Goal: Information Seeking & Learning: Understand process/instructions

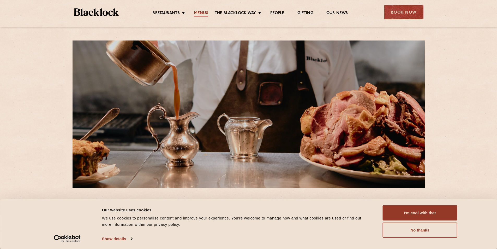
click at [203, 11] on link "Menus" at bounding box center [201, 14] width 14 height 6
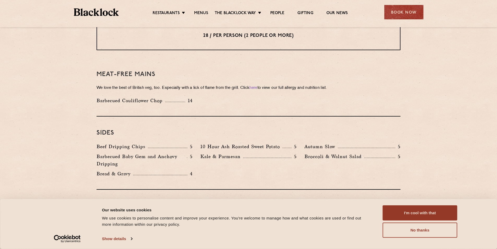
scroll to position [626, 0]
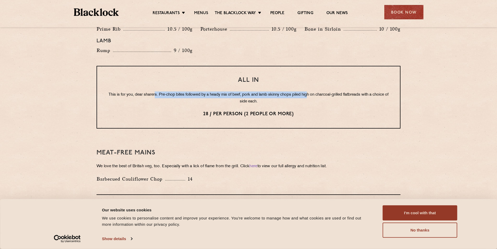
drag, startPoint x: 162, startPoint y: 85, endPoint x: 316, endPoint y: 89, distance: 153.7
click at [316, 91] on p "This is for you, dear sharers. Pre-chop bites followed by a heady mix of beef, …" at bounding box center [248, 98] width 282 height 14
click at [252, 91] on p "This is for you, dear sharers. Pre-chop bites followed by a heady mix of beef, …" at bounding box center [248, 98] width 282 height 14
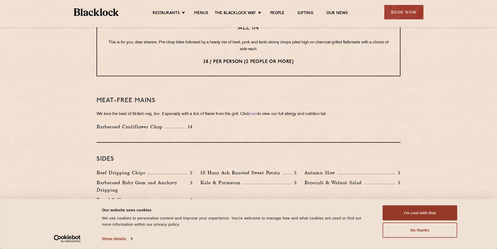
scroll to position [782, 0]
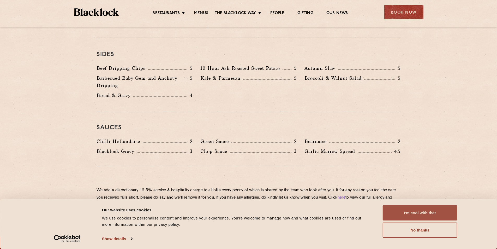
click at [440, 210] on button "I'm cool with that" at bounding box center [420, 212] width 75 height 15
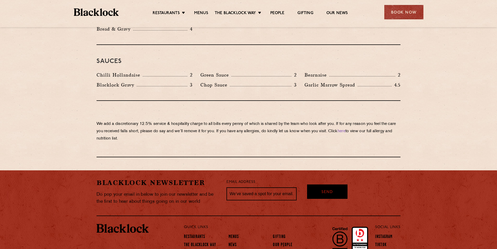
scroll to position [648, 0]
